Goal: Task Accomplishment & Management: Manage account settings

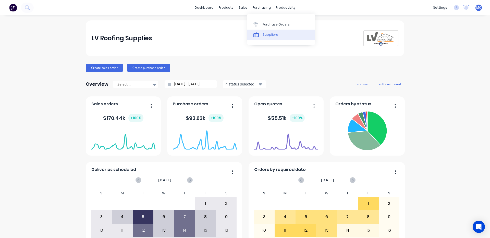
click at [265, 34] on div "Suppliers" at bounding box center [269, 34] width 15 height 5
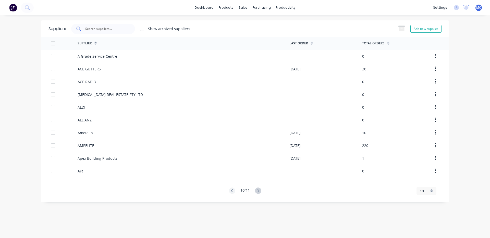
click at [110, 29] on input "text" at bounding box center [106, 28] width 42 height 5
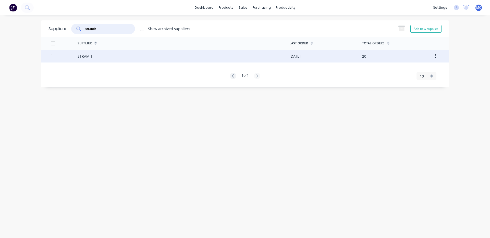
type input "stramit"
click at [94, 57] on div "STRAMIT" at bounding box center [184, 56] width 212 height 13
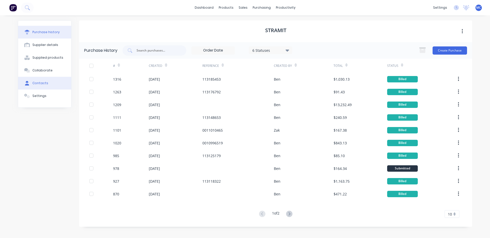
click at [48, 81] on button "Contacts" at bounding box center [44, 83] width 53 height 13
select select "AU"
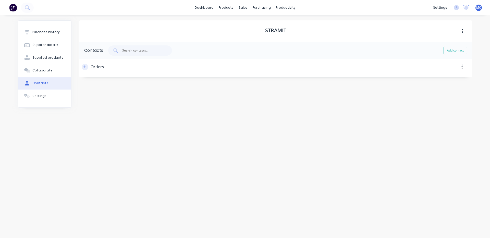
click at [84, 69] on button "button" at bounding box center [85, 67] width 6 height 6
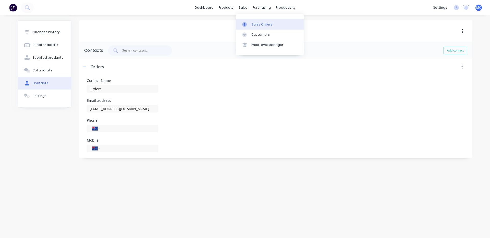
click at [246, 23] on icon at bounding box center [244, 24] width 5 height 5
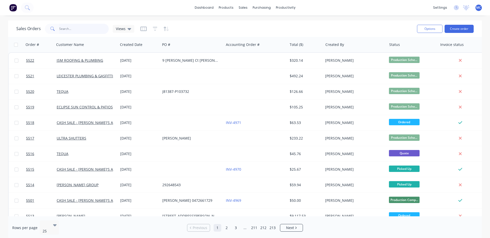
click at [83, 28] on input "text" at bounding box center [84, 29] width 50 height 10
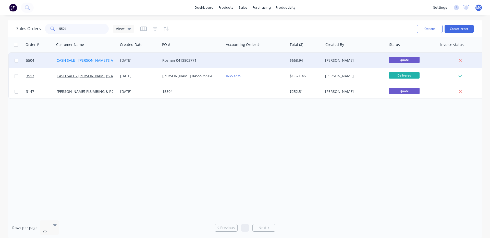
type input "5504"
click at [96, 59] on link "CASH SALE - [PERSON_NAME]'S ACCOUNT" at bounding box center [92, 60] width 71 height 5
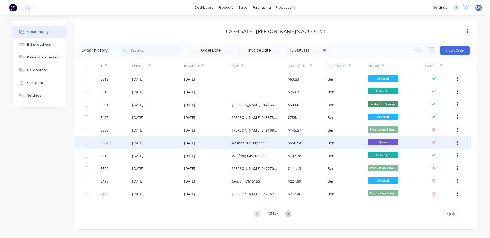
click at [143, 142] on div "[DATE]" at bounding box center [137, 142] width 11 height 5
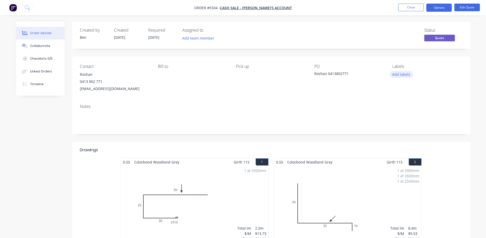
click at [402, 73] on button "Add labels" at bounding box center [400, 74] width 23 height 7
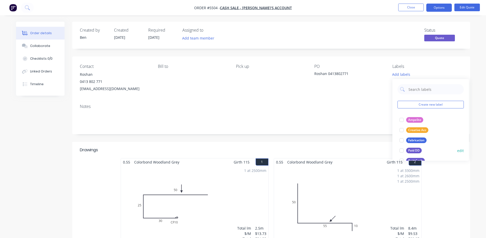
click at [401, 150] on div at bounding box center [401, 150] width 10 height 10
click at [311, 106] on div "Notes" at bounding box center [271, 106] width 383 height 5
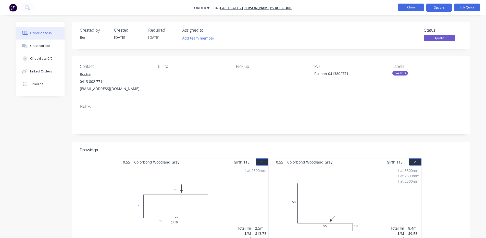
click at [398, 5] on button "Close" at bounding box center [411, 8] width 26 height 8
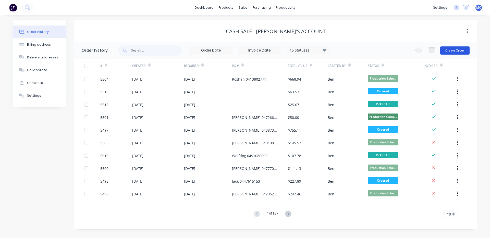
click at [454, 50] on button "Create Order" at bounding box center [455, 50] width 30 height 8
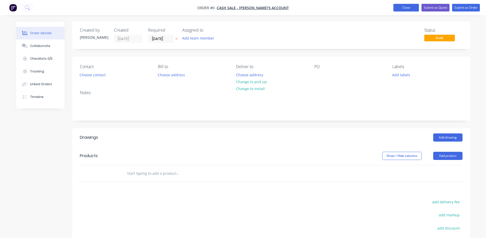
click at [403, 7] on button "Close" at bounding box center [406, 8] width 26 height 8
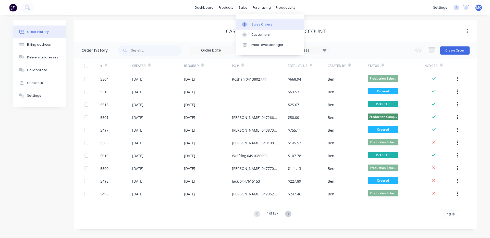
click at [248, 22] on div at bounding box center [246, 24] width 8 height 5
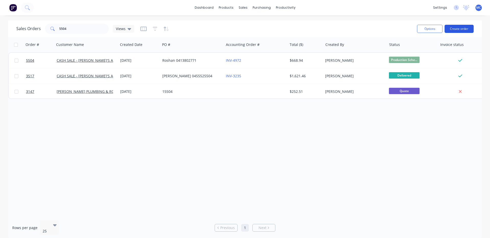
click at [462, 27] on button "Create order" at bounding box center [458, 29] width 29 height 8
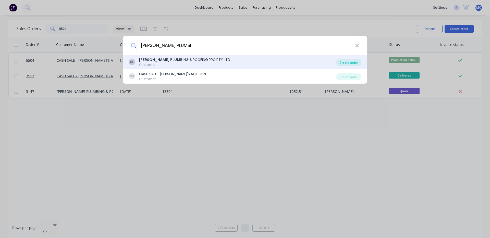
type input "BOSSE PLUMBI"
click at [346, 62] on div "Create order" at bounding box center [348, 62] width 25 height 7
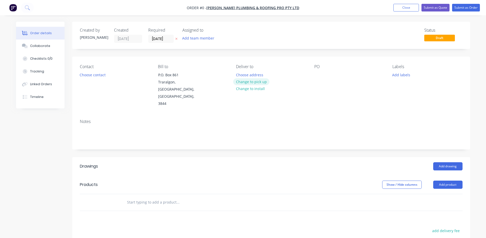
click at [253, 82] on button "Change to pick up" at bounding box center [251, 81] width 36 height 7
click at [319, 78] on div at bounding box center [318, 74] width 8 height 7
click at [451, 181] on button "Add product" at bounding box center [447, 185] width 29 height 8
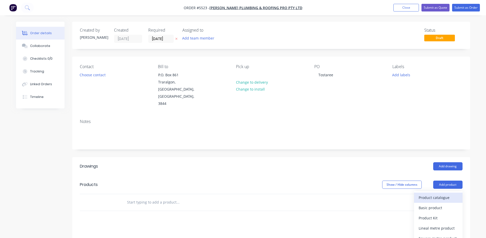
click at [446, 194] on div "Product catalogue" at bounding box center [437, 197] width 39 height 7
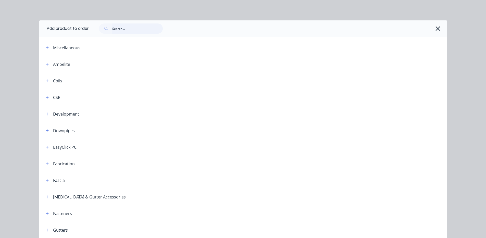
click at [126, 30] on input "text" at bounding box center [137, 28] width 50 height 10
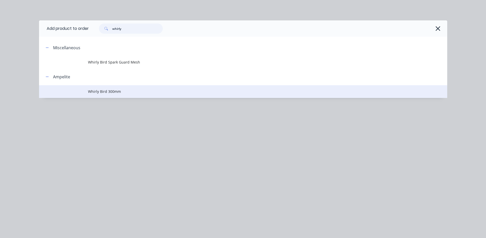
type input "whirly"
click at [125, 90] on span "Whirly Bird 300mm" at bounding box center [231, 91] width 287 height 5
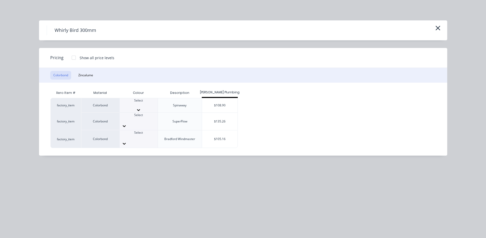
click at [147, 103] on div "Select" at bounding box center [139, 102] width 38 height 9
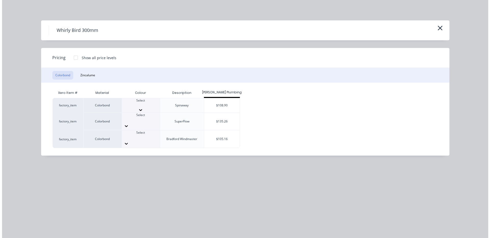
scroll to position [61, 0]
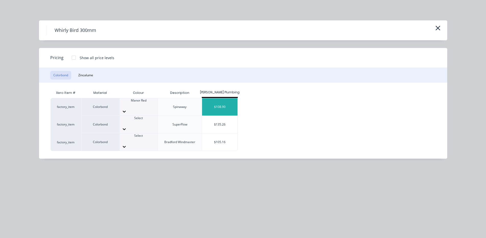
click at [220, 101] on div "$108.90" at bounding box center [219, 106] width 35 height 17
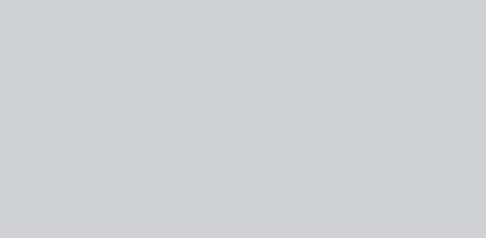
type input "$108.90"
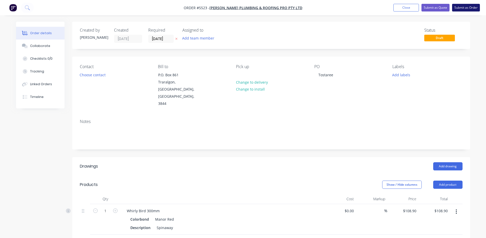
click at [465, 8] on button "Submit as Order" at bounding box center [466, 8] width 28 height 8
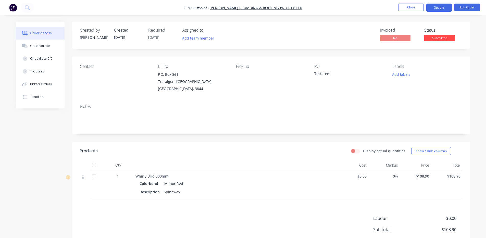
click at [443, 6] on button "Options" at bounding box center [439, 8] width 26 height 8
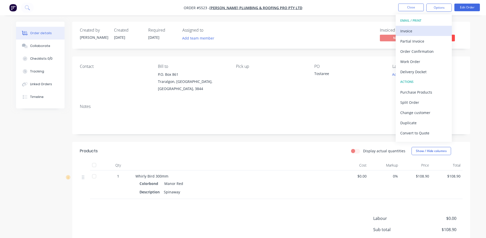
click at [424, 28] on div "Invoice" at bounding box center [423, 30] width 47 height 7
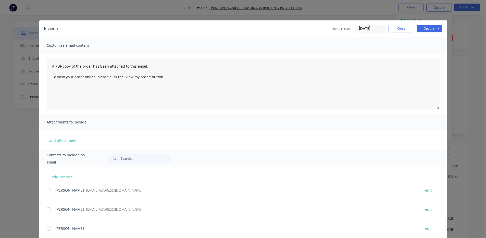
click at [46, 209] on div at bounding box center [49, 209] width 10 height 10
click at [422, 29] on button "Options" at bounding box center [429, 29] width 26 height 8
click at [426, 53] on button "Email" at bounding box center [432, 54] width 33 height 8
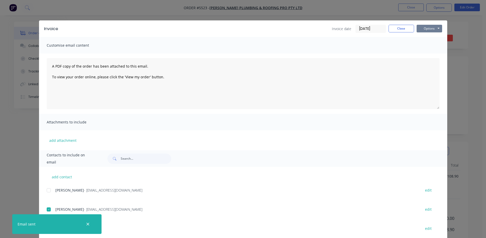
click at [429, 29] on button "Options" at bounding box center [429, 29] width 26 height 8
click at [423, 43] on button "Print" at bounding box center [432, 46] width 33 height 8
click at [402, 26] on button "Close" at bounding box center [401, 29] width 26 height 8
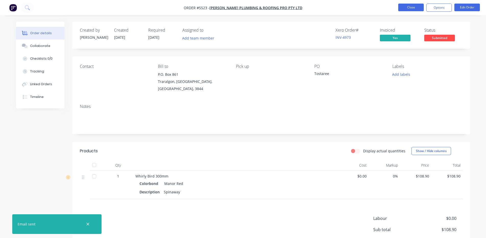
click at [413, 8] on button "Close" at bounding box center [411, 8] width 26 height 8
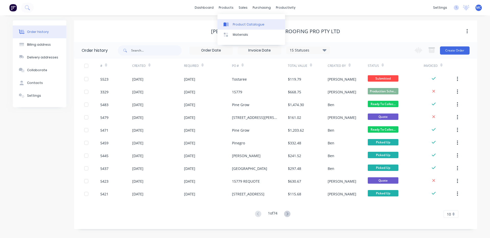
click at [234, 22] on div "Product Catalogue" at bounding box center [249, 24] width 32 height 5
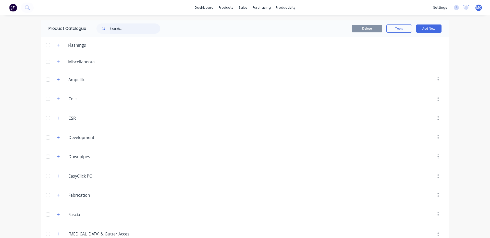
click at [141, 30] on input "text" at bounding box center [135, 28] width 50 height 10
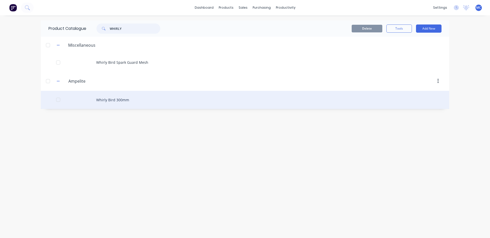
type input "WHIRLY"
click at [116, 103] on div "Whirly Bird 300mm" at bounding box center [245, 100] width 408 height 18
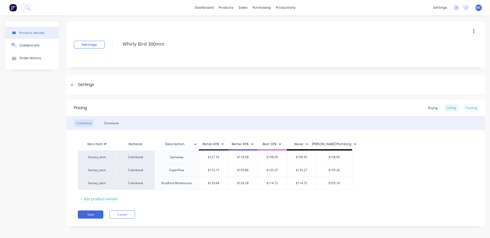
click at [465, 109] on div "Tracking" at bounding box center [470, 108] width 17 height 8
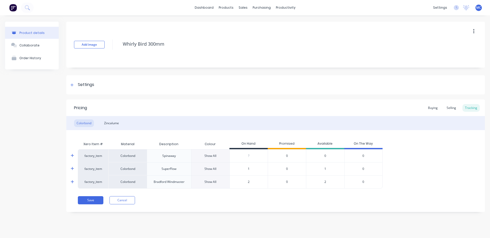
click at [211, 157] on div "Show All" at bounding box center [210, 156] width 12 height 5
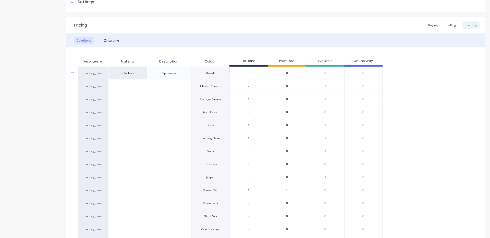
scroll to position [85, 0]
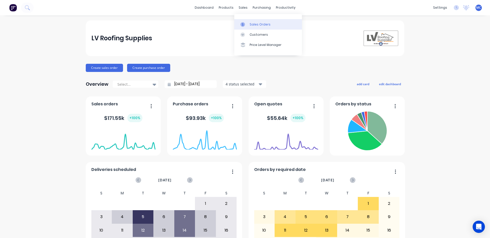
click at [246, 24] on div at bounding box center [244, 24] width 8 height 5
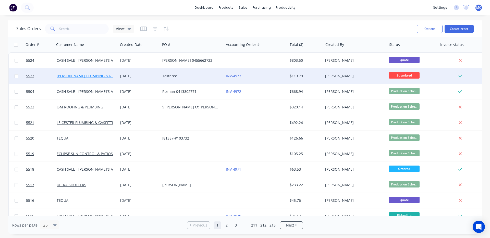
click at [84, 78] on link "[PERSON_NAME] PLUMBING & ROOFING PRO PTY LTD" at bounding box center [102, 75] width 91 height 5
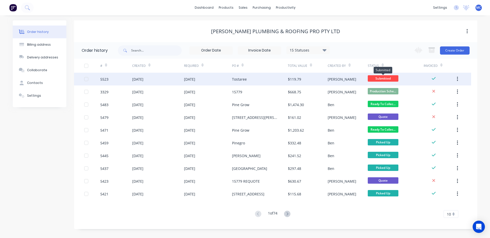
click at [388, 80] on span "Submitted" at bounding box center [382, 78] width 31 height 6
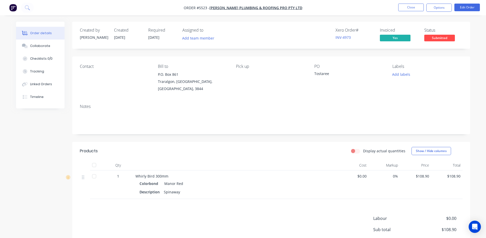
click at [440, 38] on span "Submitted" at bounding box center [439, 38] width 31 height 6
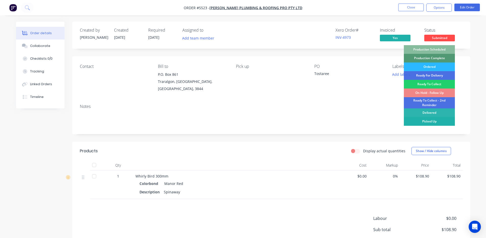
click at [431, 119] on div "Picked Up" at bounding box center [429, 121] width 51 height 9
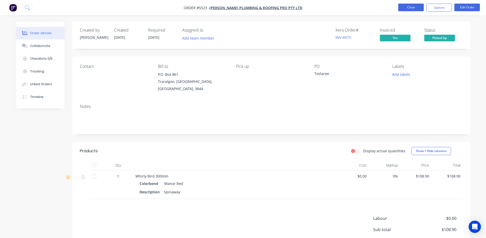
click at [412, 8] on button "Close" at bounding box center [411, 8] width 26 height 8
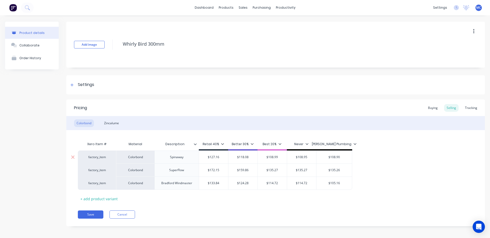
click at [180, 159] on div "Spinaway" at bounding box center [177, 157] width 26 height 7
type textarea "x"
click at [465, 106] on div "Tracking" at bounding box center [470, 108] width 17 height 8
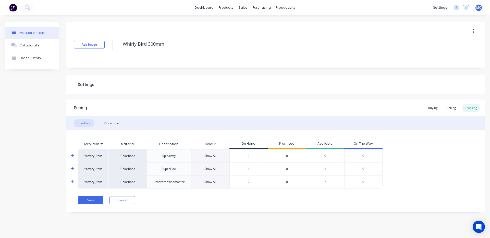
click at [211, 155] on div "Show All" at bounding box center [210, 156] width 12 height 5
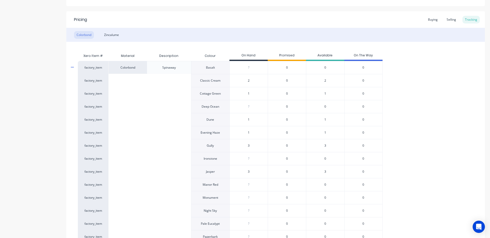
scroll to position [19, 0]
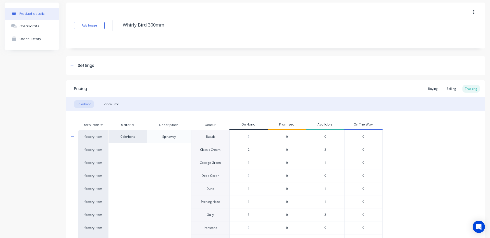
click at [72, 137] on icon at bounding box center [72, 136] width 3 height 4
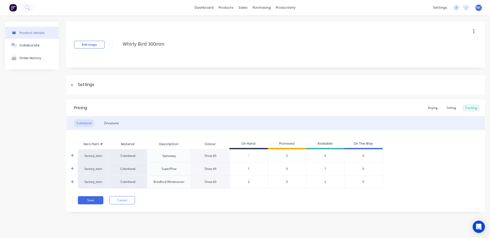
click at [209, 182] on div "Show All" at bounding box center [210, 182] width 12 height 5
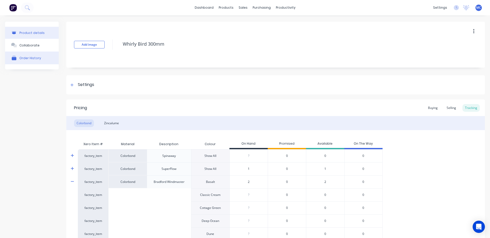
click at [30, 61] on button "Order History" at bounding box center [32, 58] width 54 height 13
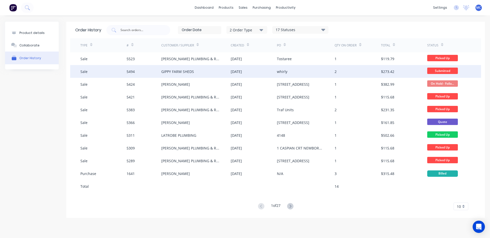
click at [205, 71] on div "GIPPY FARM SHEDS" at bounding box center [195, 71] width 69 height 13
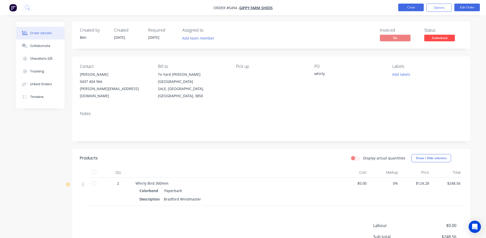
click at [414, 7] on button "Close" at bounding box center [411, 8] width 26 height 8
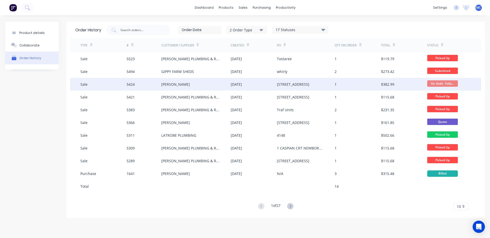
click at [238, 84] on div "[DATE]" at bounding box center [236, 84] width 11 height 5
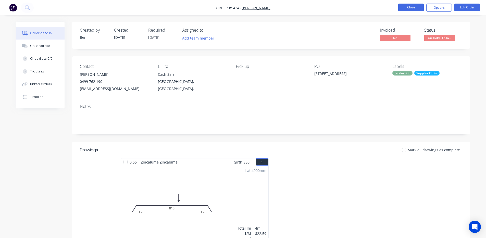
click at [409, 7] on button "Close" at bounding box center [411, 8] width 26 height 8
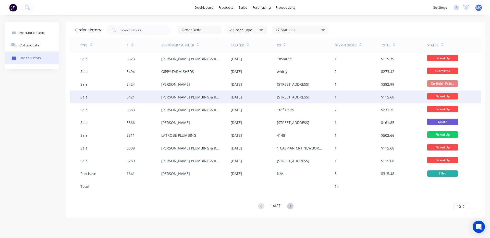
click at [215, 96] on div "[PERSON_NAME] PLUMBING & ROOFING PRO PTY LTD" at bounding box center [190, 96] width 59 height 5
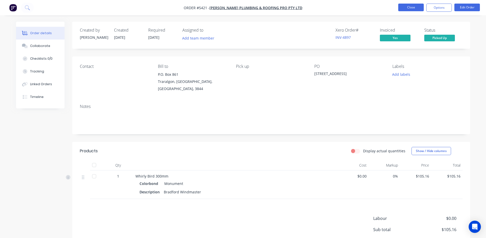
click at [409, 7] on button "Close" at bounding box center [411, 8] width 26 height 8
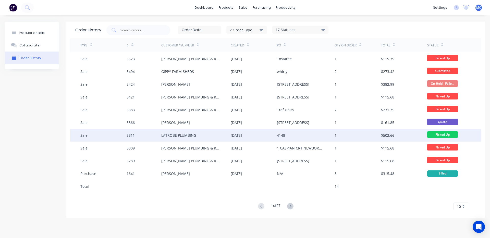
click at [186, 134] on div "LATROBE PLUMBING" at bounding box center [178, 135] width 35 height 5
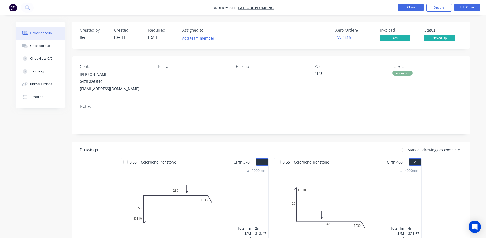
click at [405, 9] on button "Close" at bounding box center [411, 8] width 26 height 8
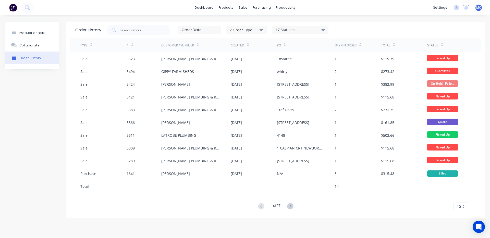
click at [261, 29] on icon "button" at bounding box center [261, 30] width 4 height 2
click at [359, 22] on div "Order History 2 Order Type Sales Purchase 17 Statuses Sales Order Status All Ar…" at bounding box center [275, 30] width 411 height 17
click at [134, 30] on input "text" at bounding box center [141, 30] width 42 height 5
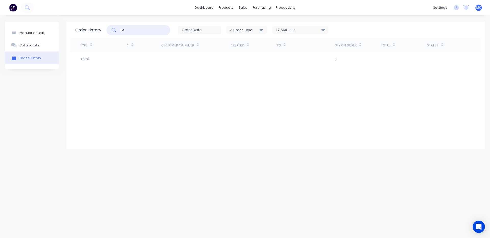
type input "P"
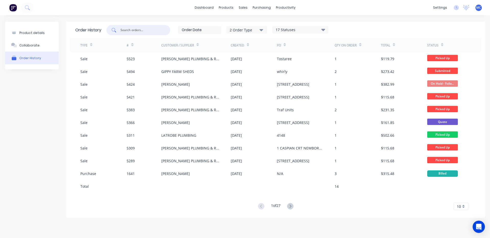
click at [460, 206] on span "10" at bounding box center [458, 206] width 4 height 5
click at [460, 199] on div "35" at bounding box center [460, 197] width 14 height 9
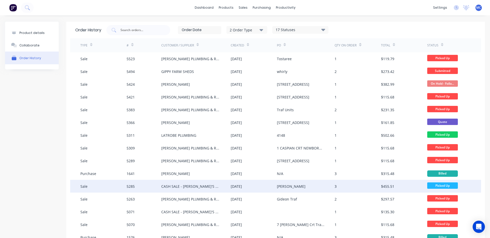
click at [194, 187] on div "CASH SALE - [PERSON_NAME]'S ACCOUNT" at bounding box center [190, 186] width 59 height 5
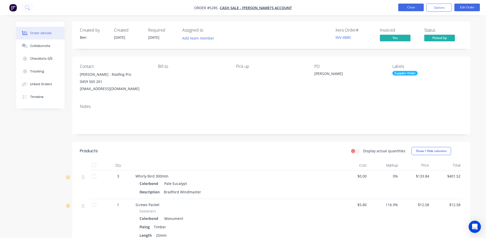
click at [411, 7] on button "Close" at bounding box center [411, 8] width 26 height 8
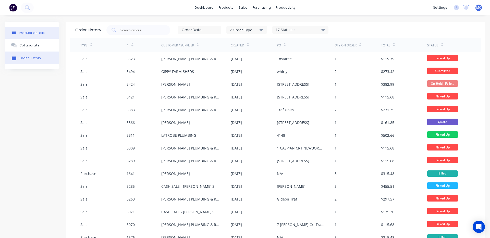
drag, startPoint x: 37, startPoint y: 30, endPoint x: 47, endPoint y: 29, distance: 9.7
click at [37, 30] on button "Product details" at bounding box center [32, 33] width 54 height 12
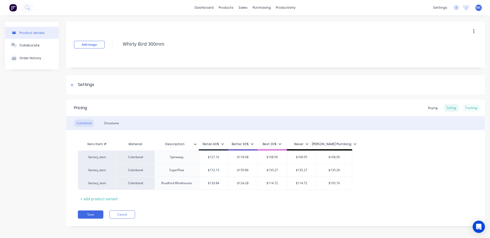
click at [465, 108] on div "Tracking" at bounding box center [470, 108] width 17 height 8
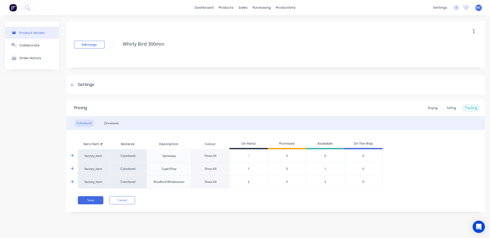
click at [71, 180] on icon at bounding box center [72, 182] width 3 height 4
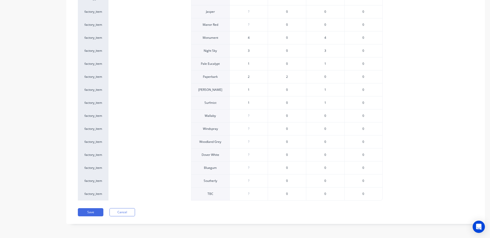
scroll to position [19, 0]
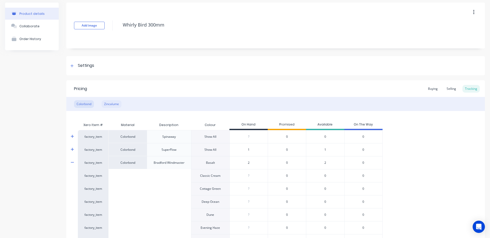
click at [114, 103] on div "Zincalume" at bounding box center [111, 104] width 20 height 8
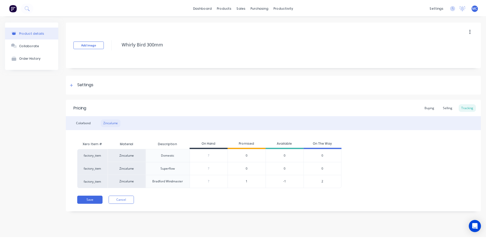
scroll to position [0, 0]
click at [28, 57] on div "Order History" at bounding box center [30, 58] width 22 height 4
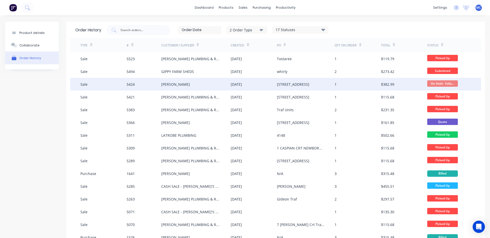
click at [198, 82] on div "Shaun Muller" at bounding box center [195, 84] width 69 height 13
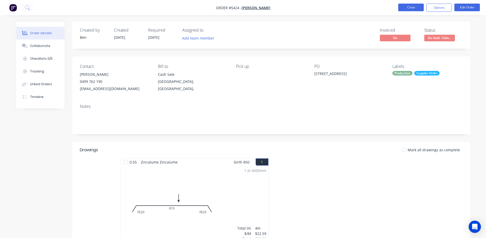
click at [410, 7] on button "Close" at bounding box center [411, 8] width 26 height 8
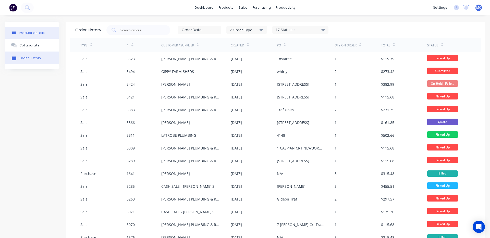
click at [22, 33] on div "Product details" at bounding box center [31, 33] width 25 height 4
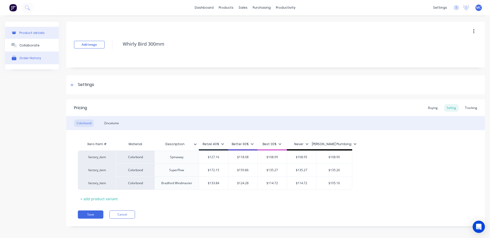
click at [34, 61] on button "Order History" at bounding box center [32, 58] width 54 height 13
type textarea "x"
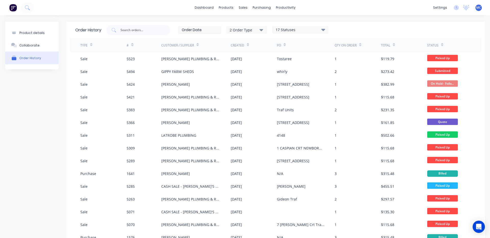
click at [323, 30] on icon at bounding box center [323, 30] width 4 height 2
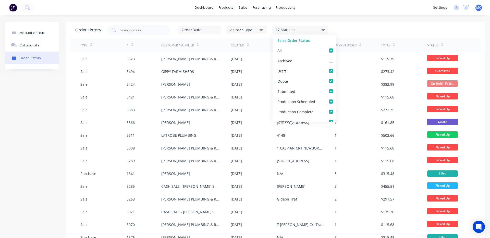
click at [336, 78] on label at bounding box center [336, 78] width 0 height 0
click at [336, 81] on input "checkbox" at bounding box center [338, 80] width 4 height 5
checkbox input "false"
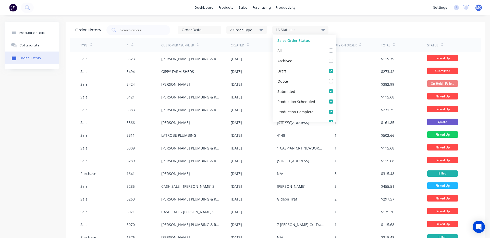
click at [355, 36] on div "Order History 2 Order Type 16 Statuses Sales Order Status All Archived Draft Qu…" at bounding box center [275, 30] width 411 height 17
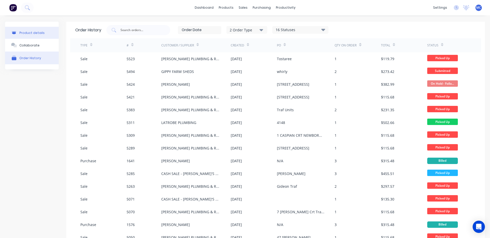
click at [33, 33] on div "Product details" at bounding box center [31, 33] width 25 height 4
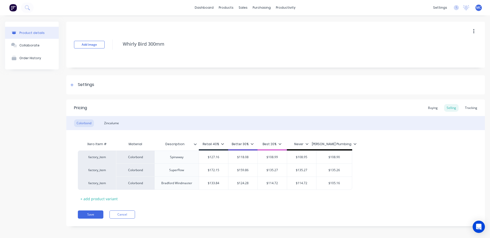
type textarea "x"
click at [466, 108] on div "Tracking" at bounding box center [470, 108] width 17 height 8
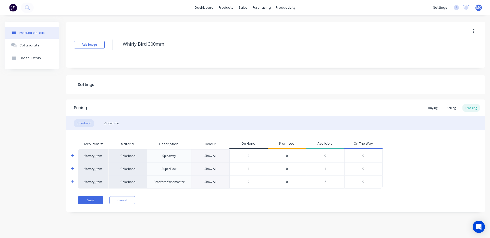
click at [70, 168] on div "Xero Item # Material Description Colour On Hand Promised Available On The Way f…" at bounding box center [275, 159] width 418 height 58
click at [72, 168] on icon at bounding box center [72, 169] width 3 height 4
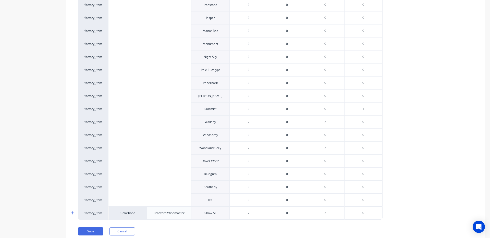
scroll to position [170, 0]
